Goal: Find specific page/section: Find specific page/section

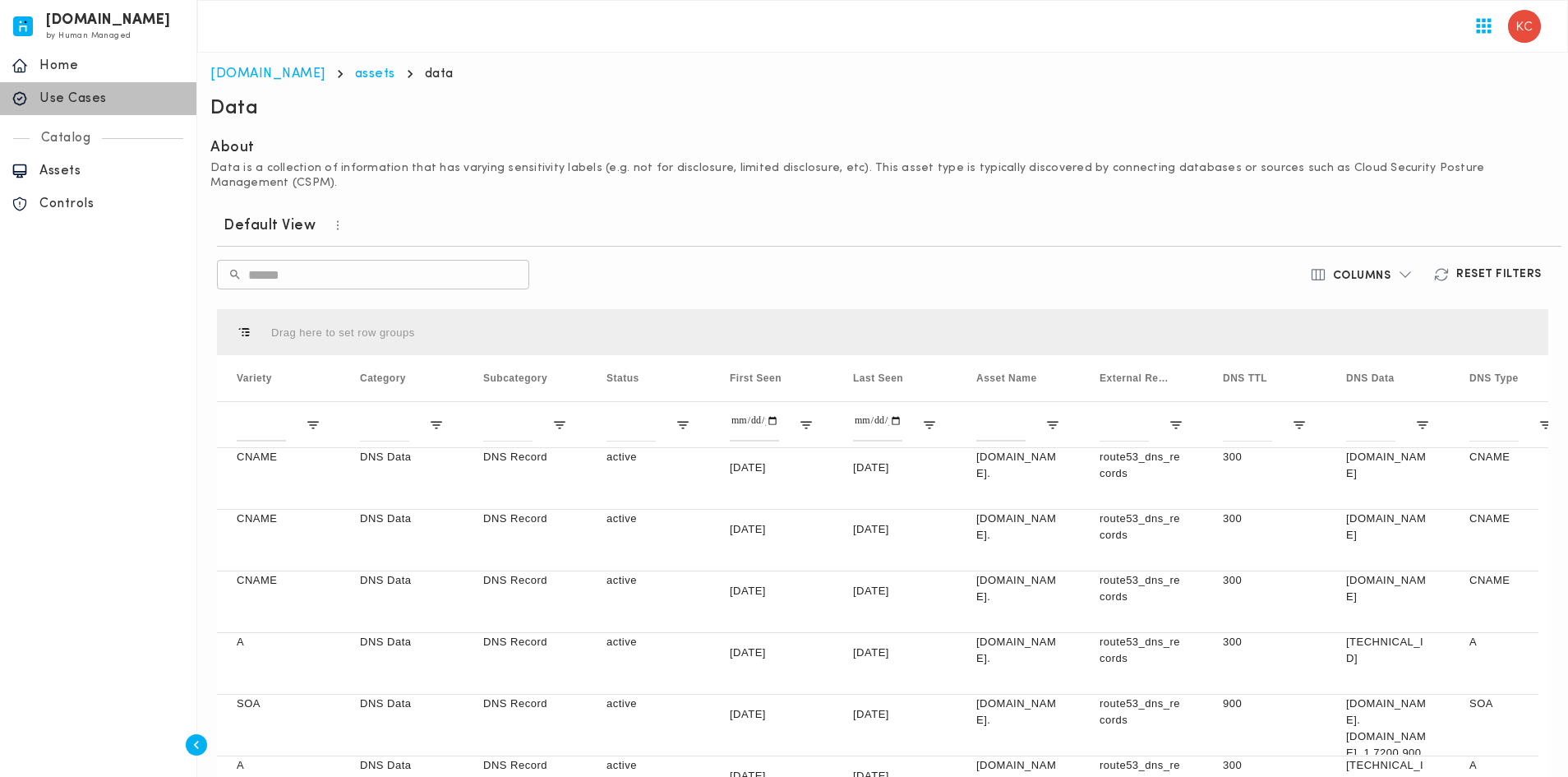
click at [45, 99] on p "Use Cases" at bounding box center [112, 98] width 145 height 16
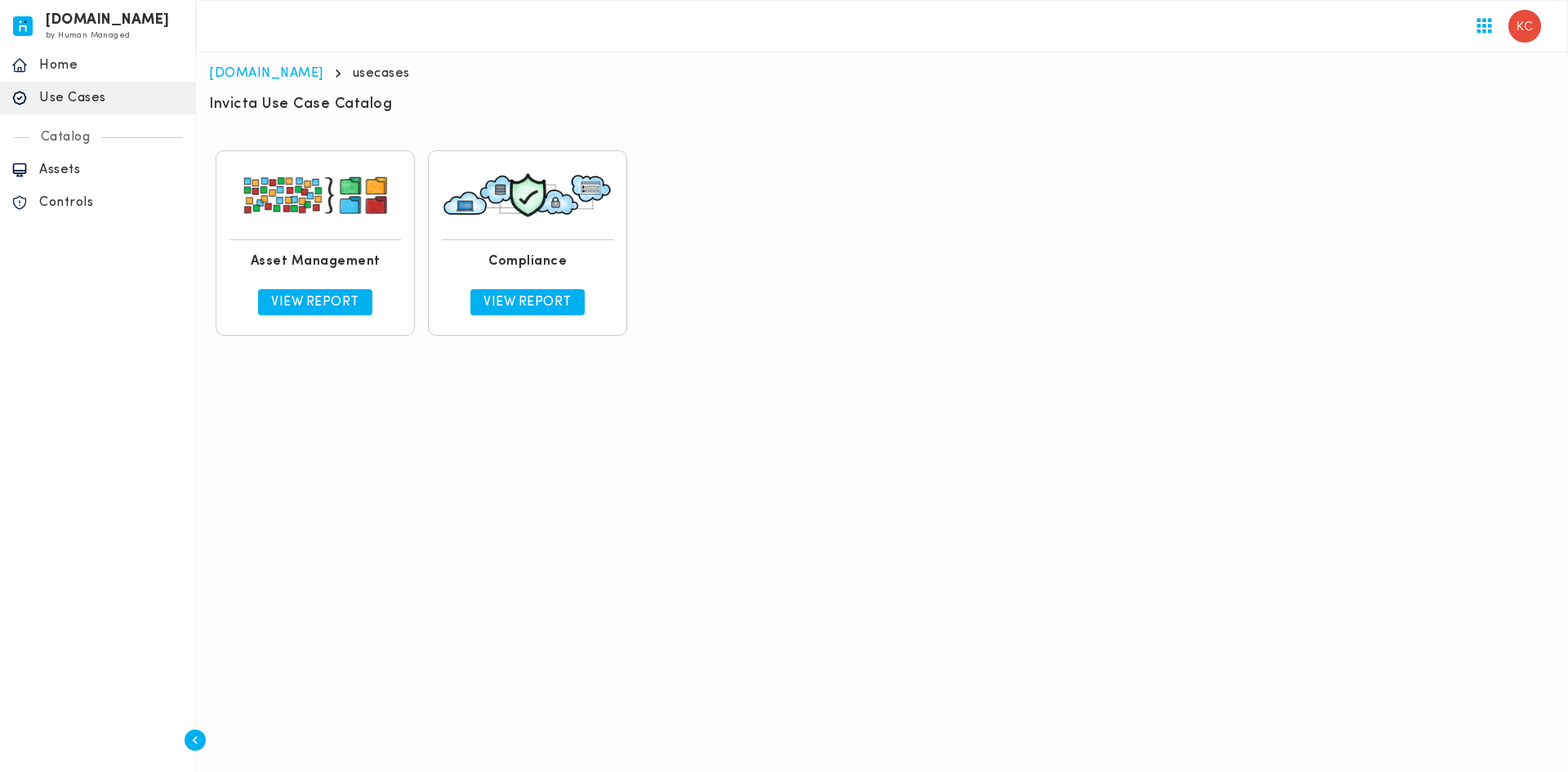
click at [323, 291] on link "View Report" at bounding box center [315, 302] width 115 height 26
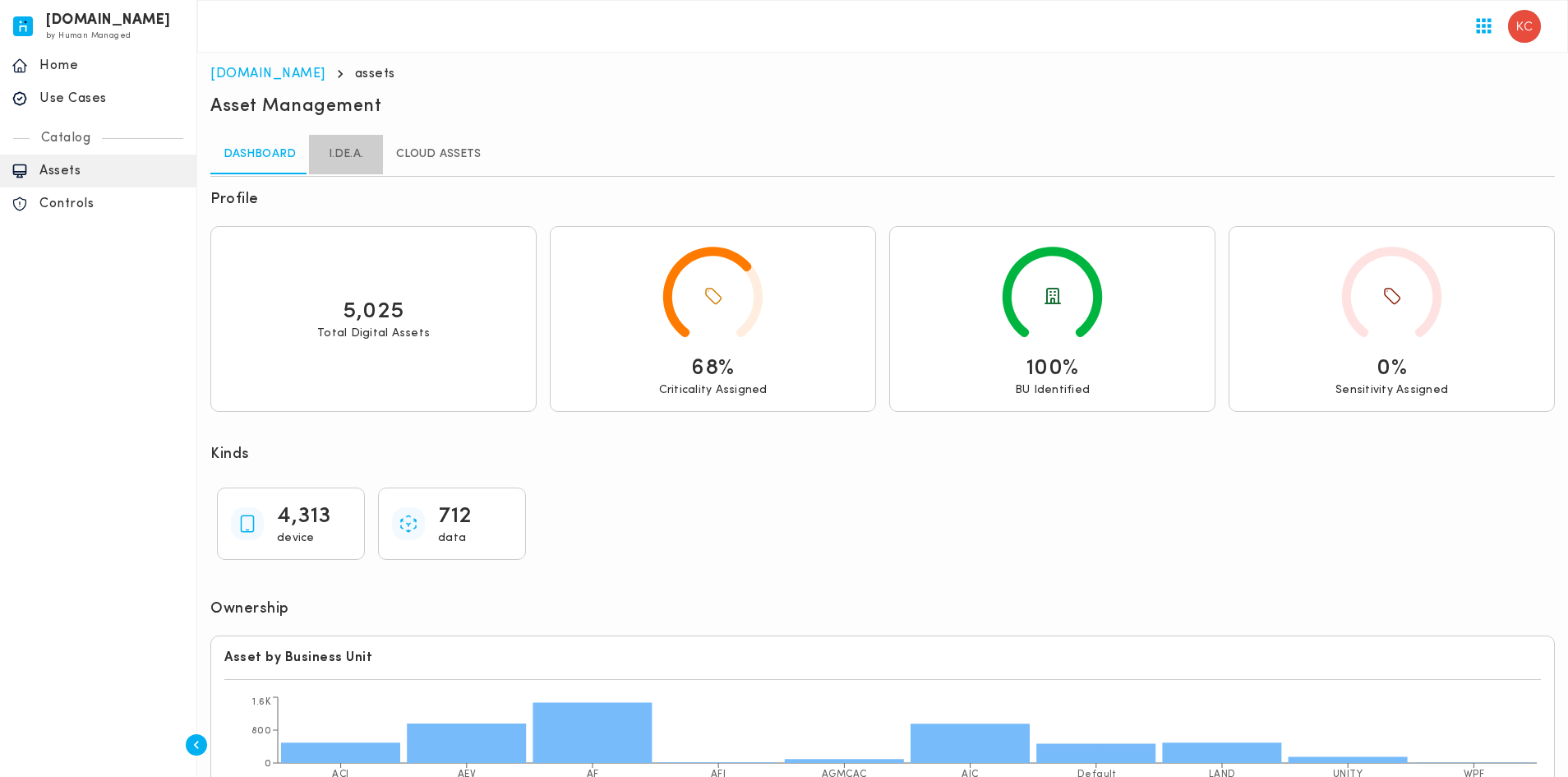
click at [330, 159] on link "I.DE.A." at bounding box center [345, 154] width 74 height 39
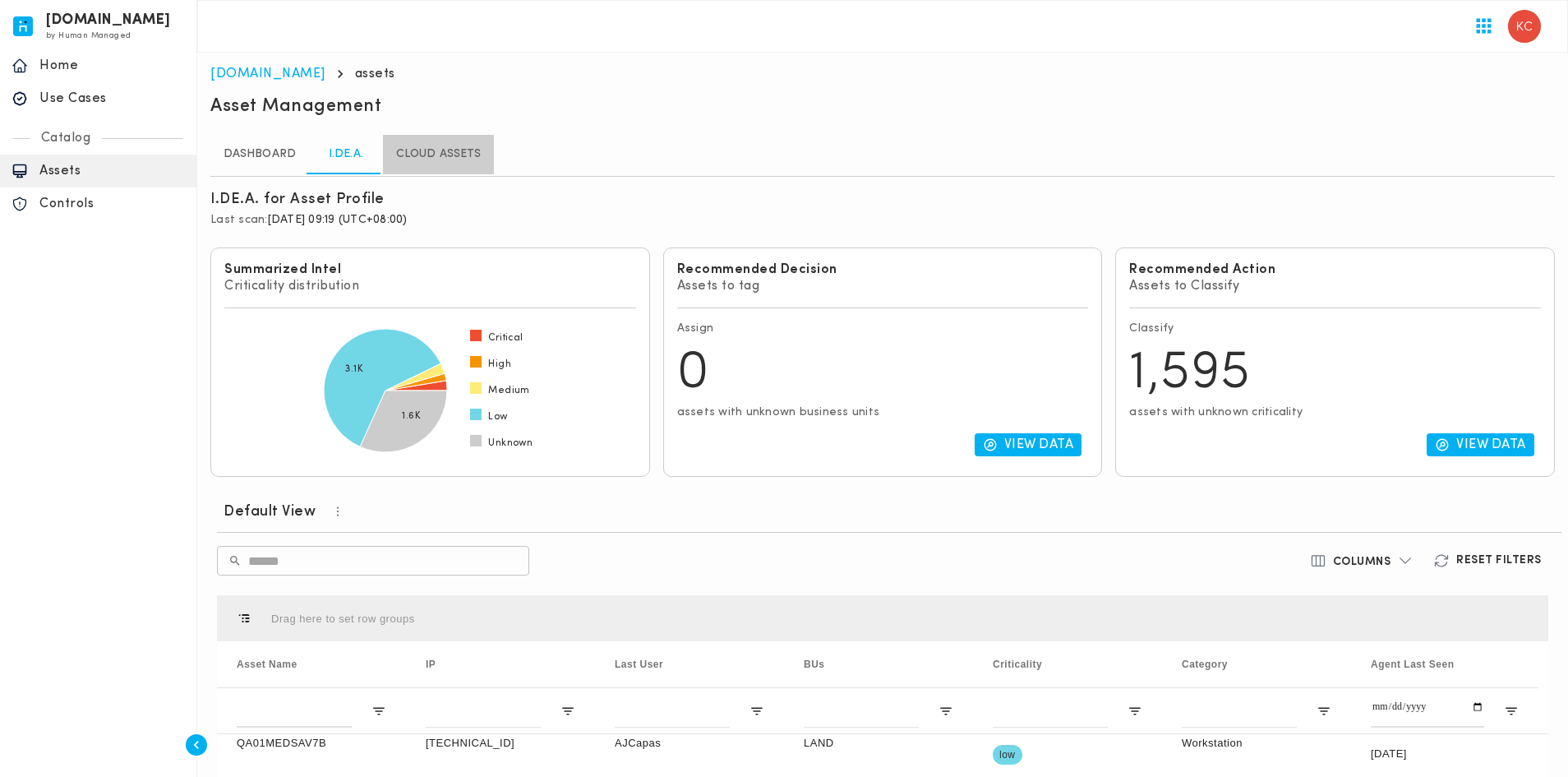
click at [456, 164] on link "Cloud Assets" at bounding box center [437, 154] width 111 height 39
